Goal: Use online tool/utility: Utilize a website feature to perform a specific function

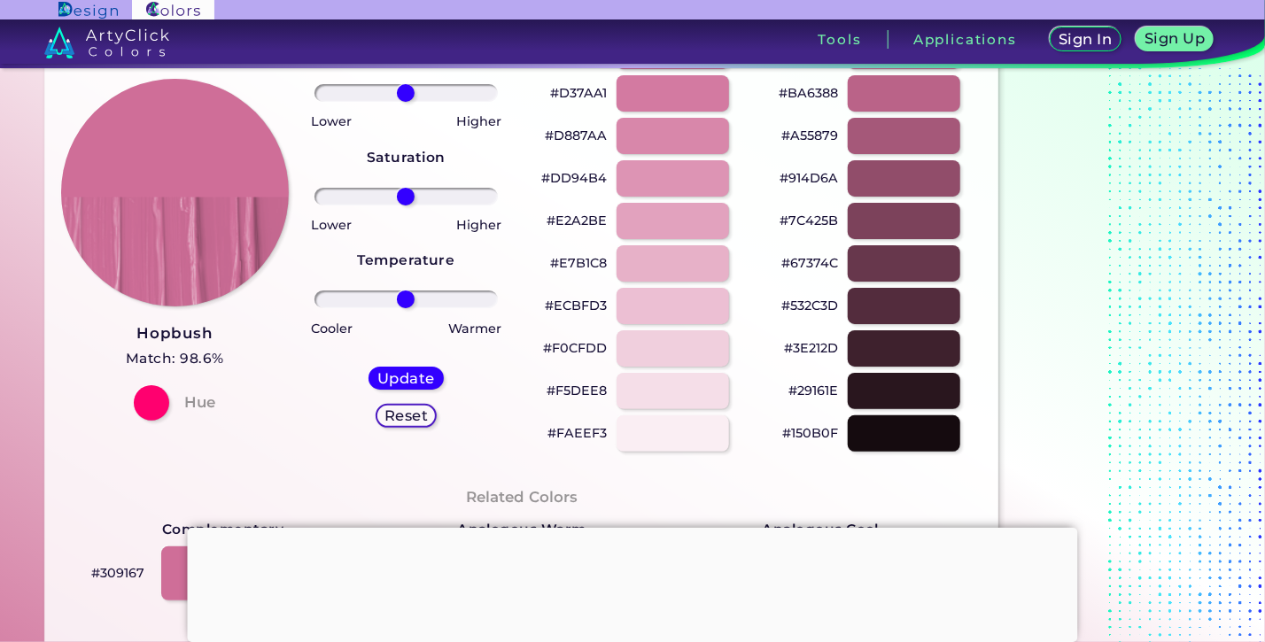
scroll to position [191, 0]
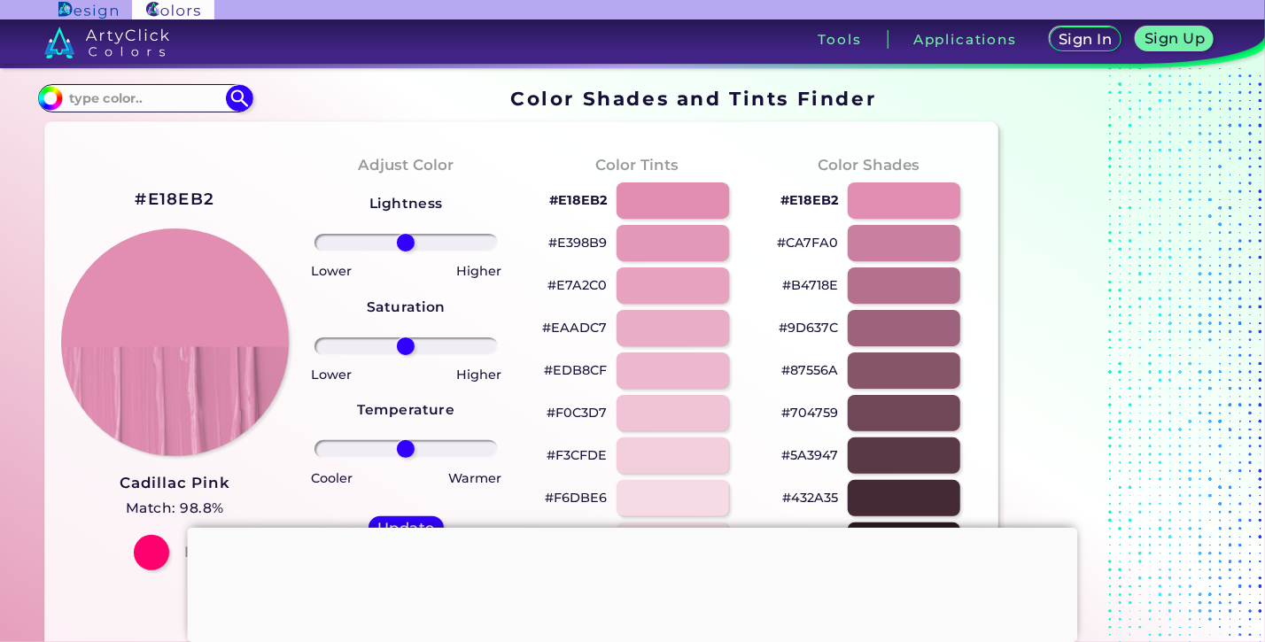
click at [571, 144] on div "Color Tints #E18EB2 #E398B9 #E7A2C0 #EAADC7 #EDB8CF #F0C3D7 #F3CFDE #F6DBE6 #F9…" at bounding box center [637, 377] width 231 height 482
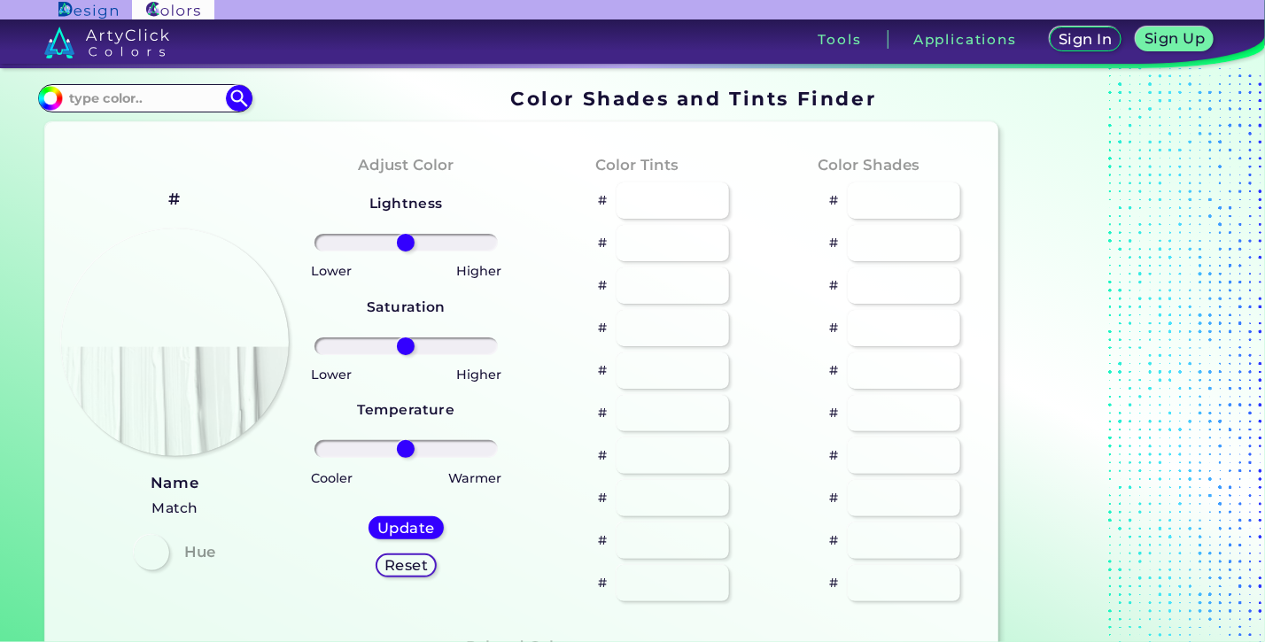
type input "#cf6e98"
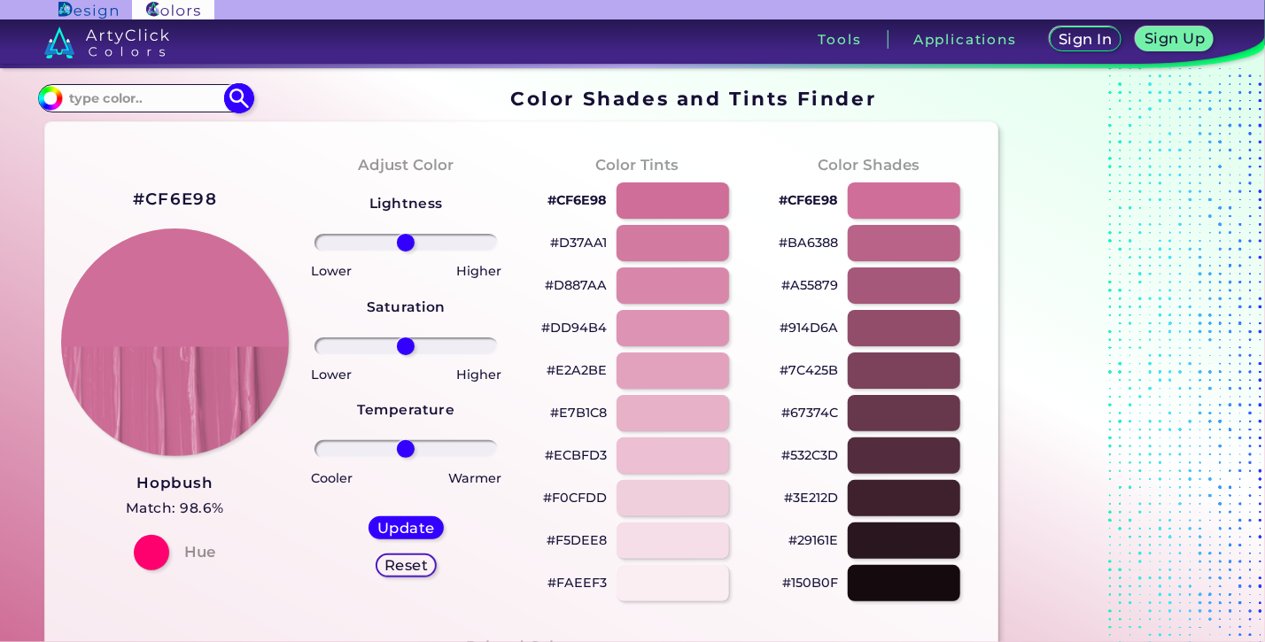
click at [39, 101] on input "#cf6e98" at bounding box center [48, 96] width 22 height 22
click at [66, 104] on input at bounding box center [145, 98] width 165 height 24
click at [114, 95] on input "E1" at bounding box center [145, 98] width 165 height 24
type input "E18EB2"
click at [239, 104] on img at bounding box center [239, 97] width 31 height 31
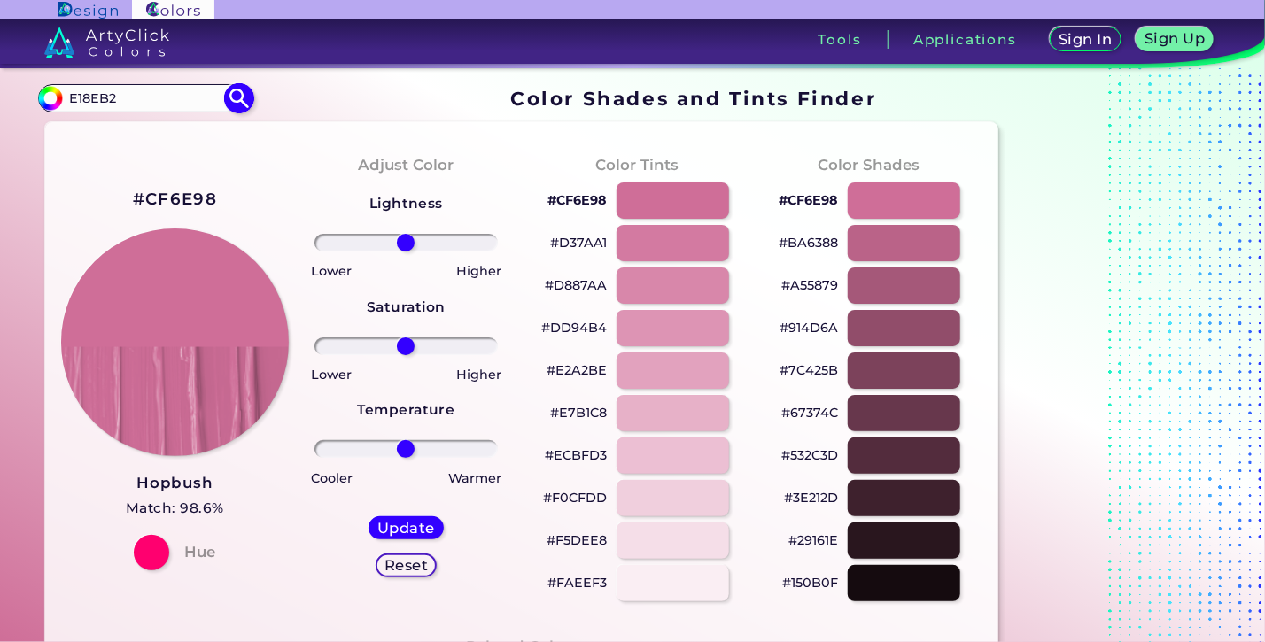
type input "#000000"
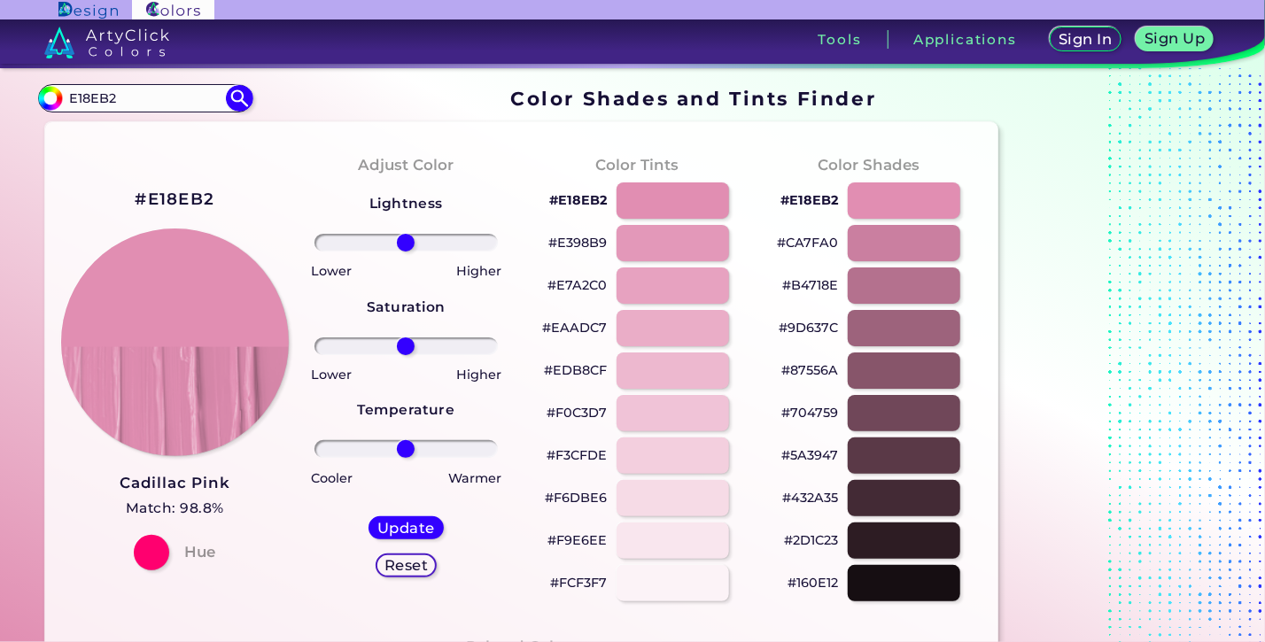
click at [367, 95] on section "#000000 E18EB2 Acadia ◉ Acid Green ◉ Aero Blue ◉ Alabaster ◉ Albescent White ◉ …" at bounding box center [522, 98] width 968 height 35
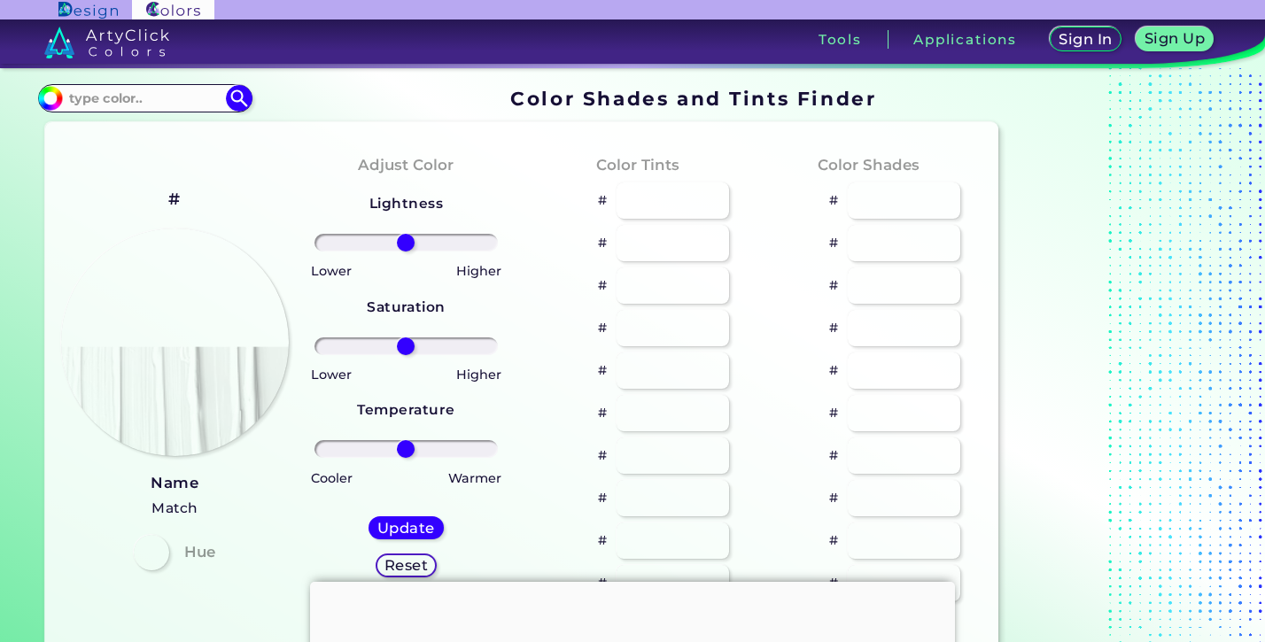
type input "#8aa512"
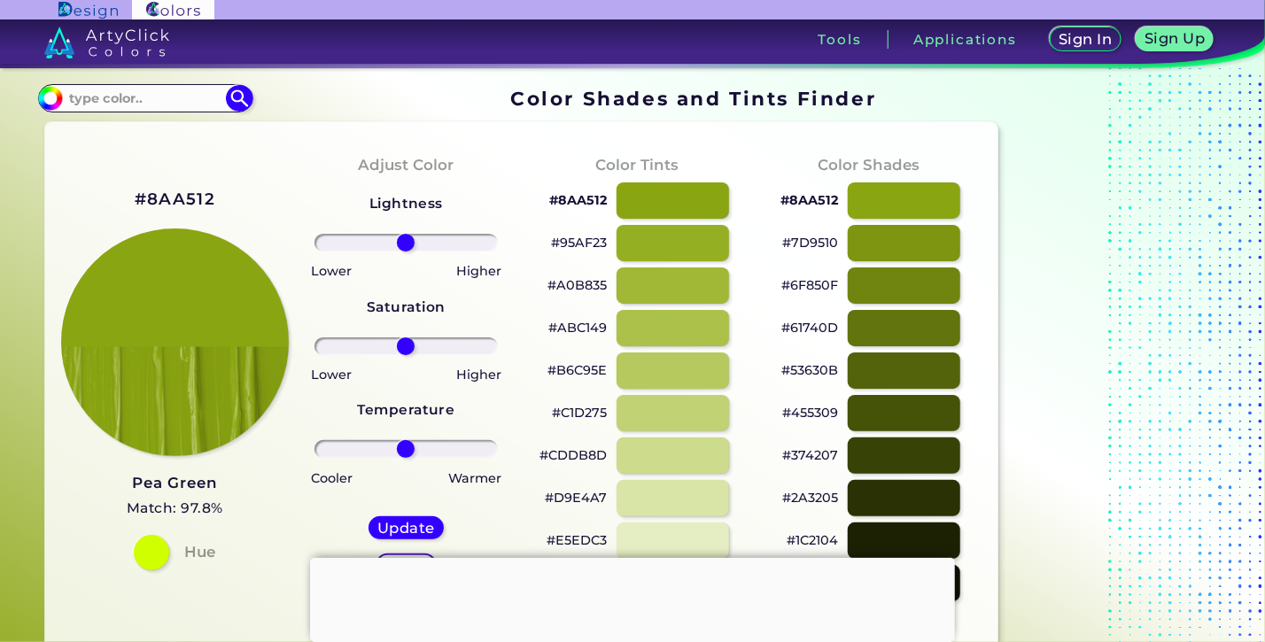
click at [275, 175] on div "#8AA512 Pea Green Match: 97.8% Hue" at bounding box center [174, 377] width 231 height 482
